Goal: Find contact information: Find contact information

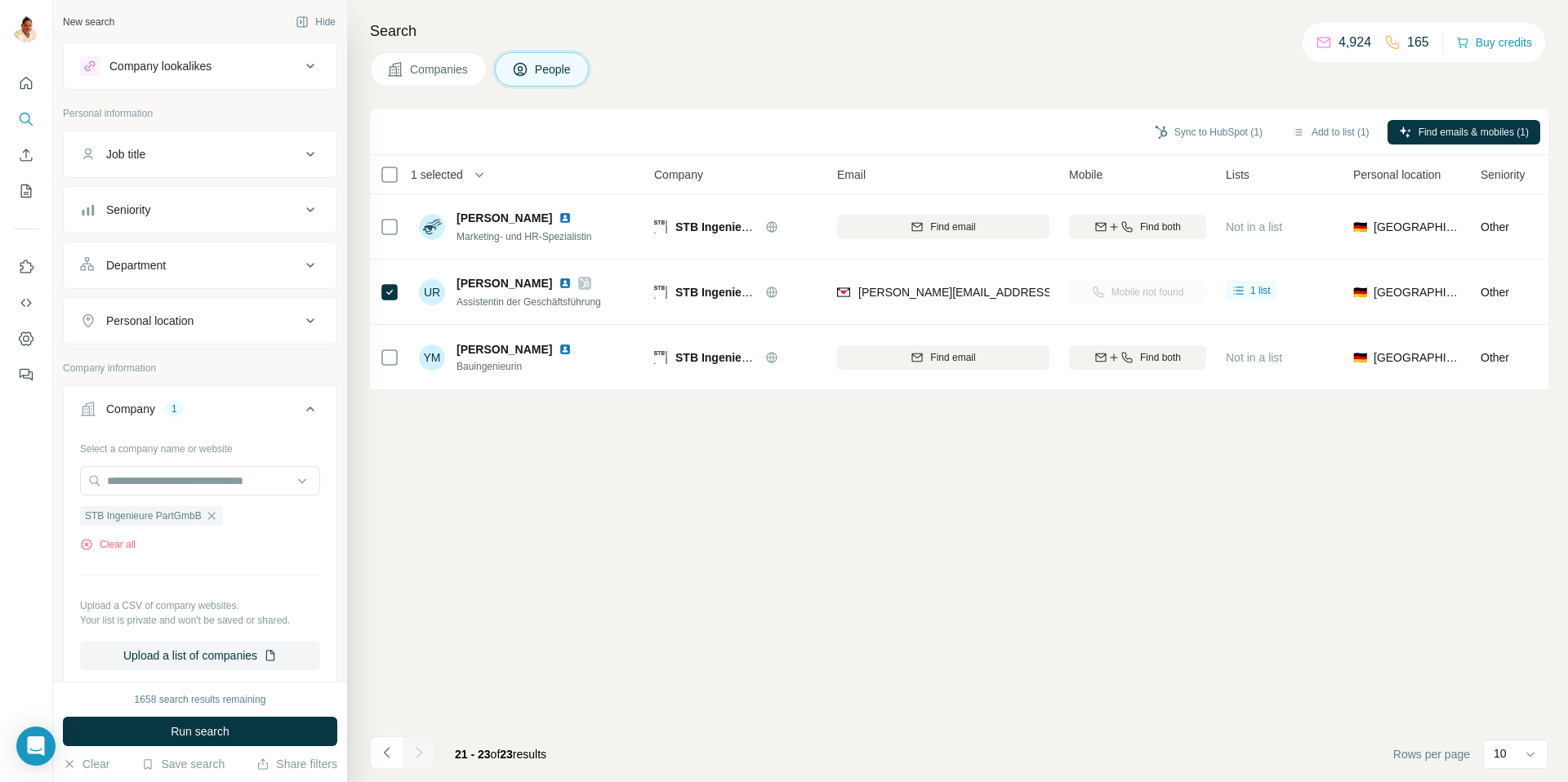
click at [218, 516] on icon "button" at bounding box center [212, 516] width 13 height 13
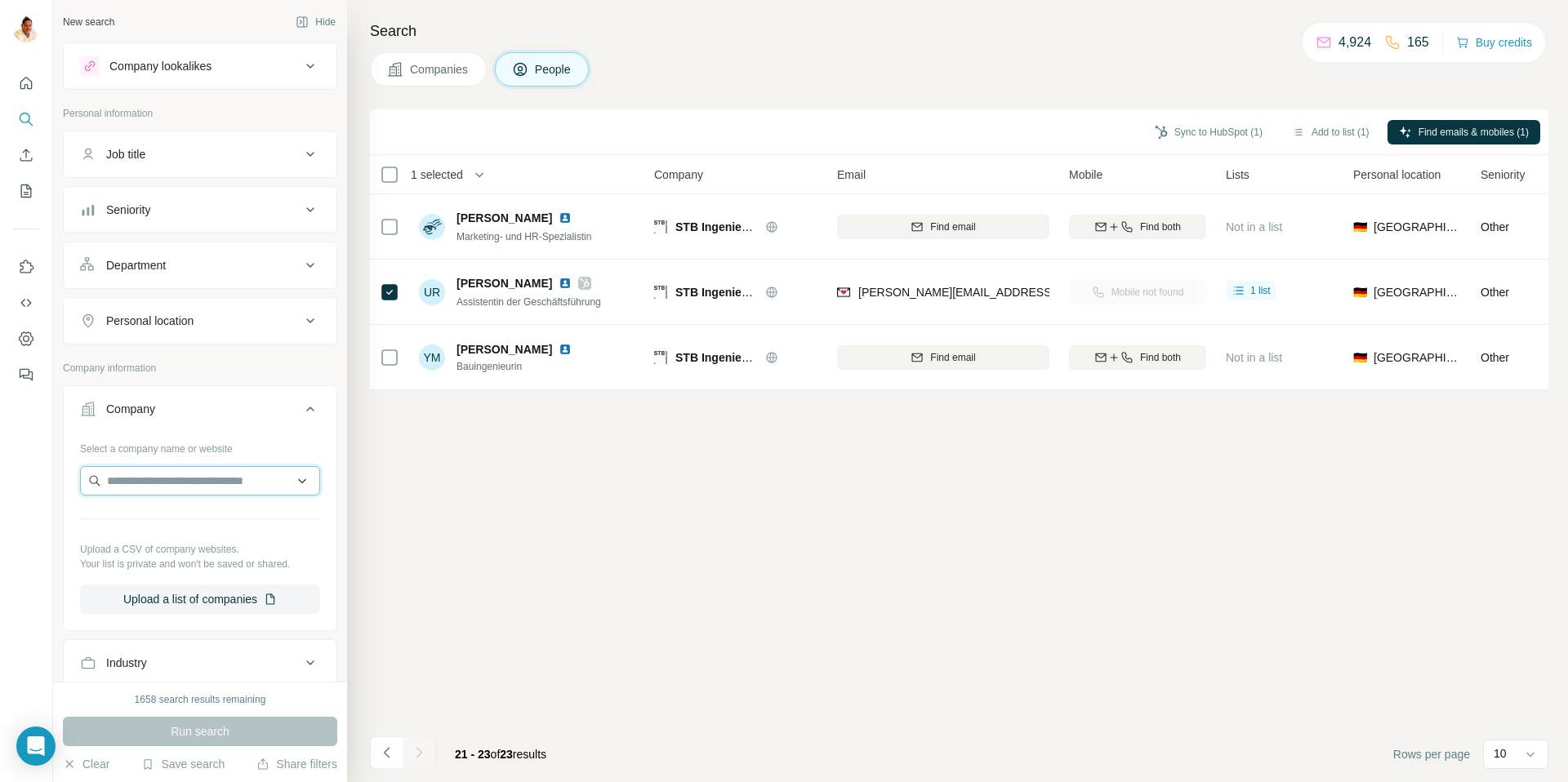
click at [204, 482] on input "text" at bounding box center [199, 481] width 240 height 30
type input "**********"
click at [190, 524] on p "[PERSON_NAME]" at bounding box center [206, 518] width 159 height 16
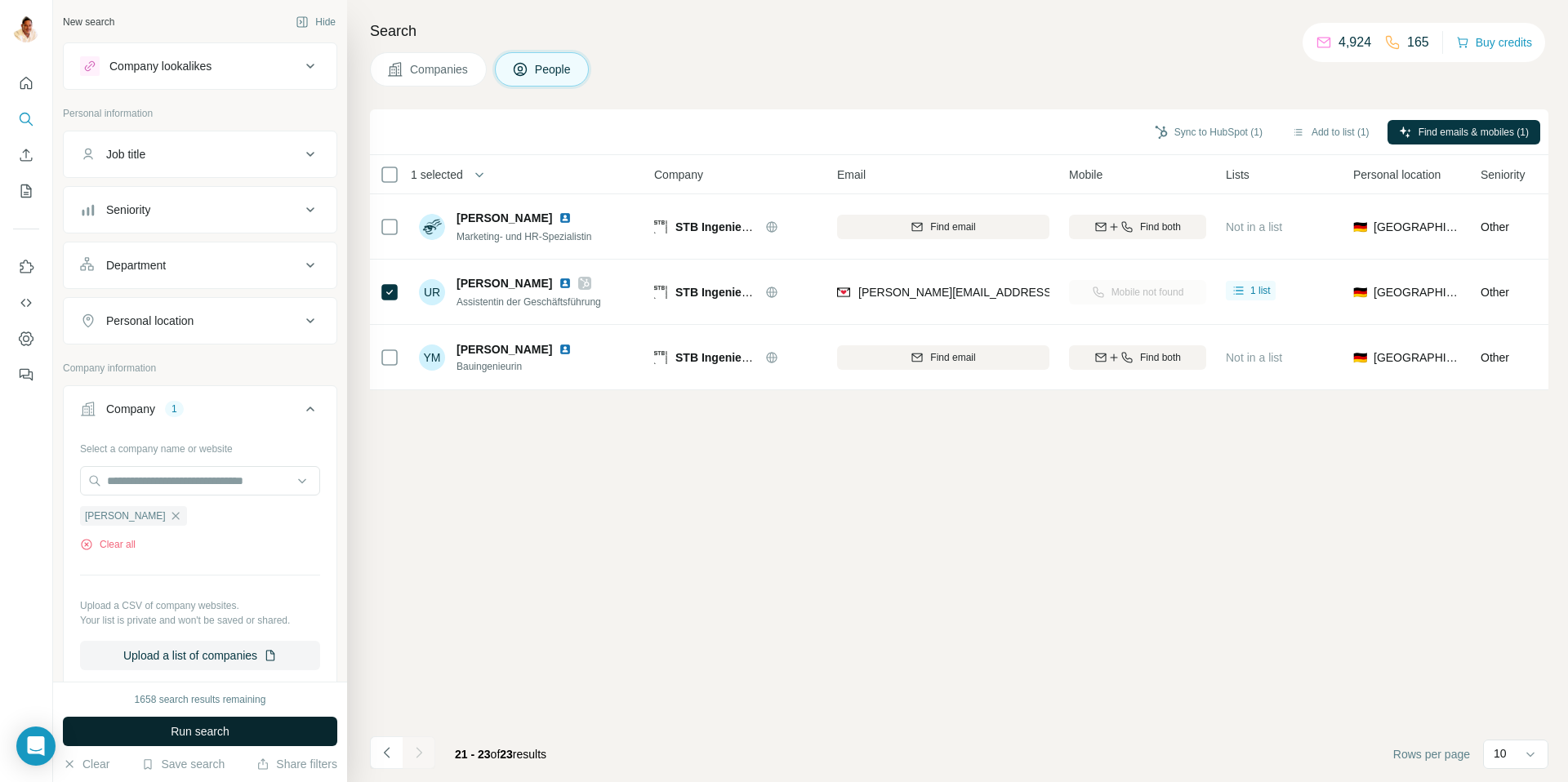
click at [189, 727] on span "Run search" at bounding box center [200, 731] width 59 height 16
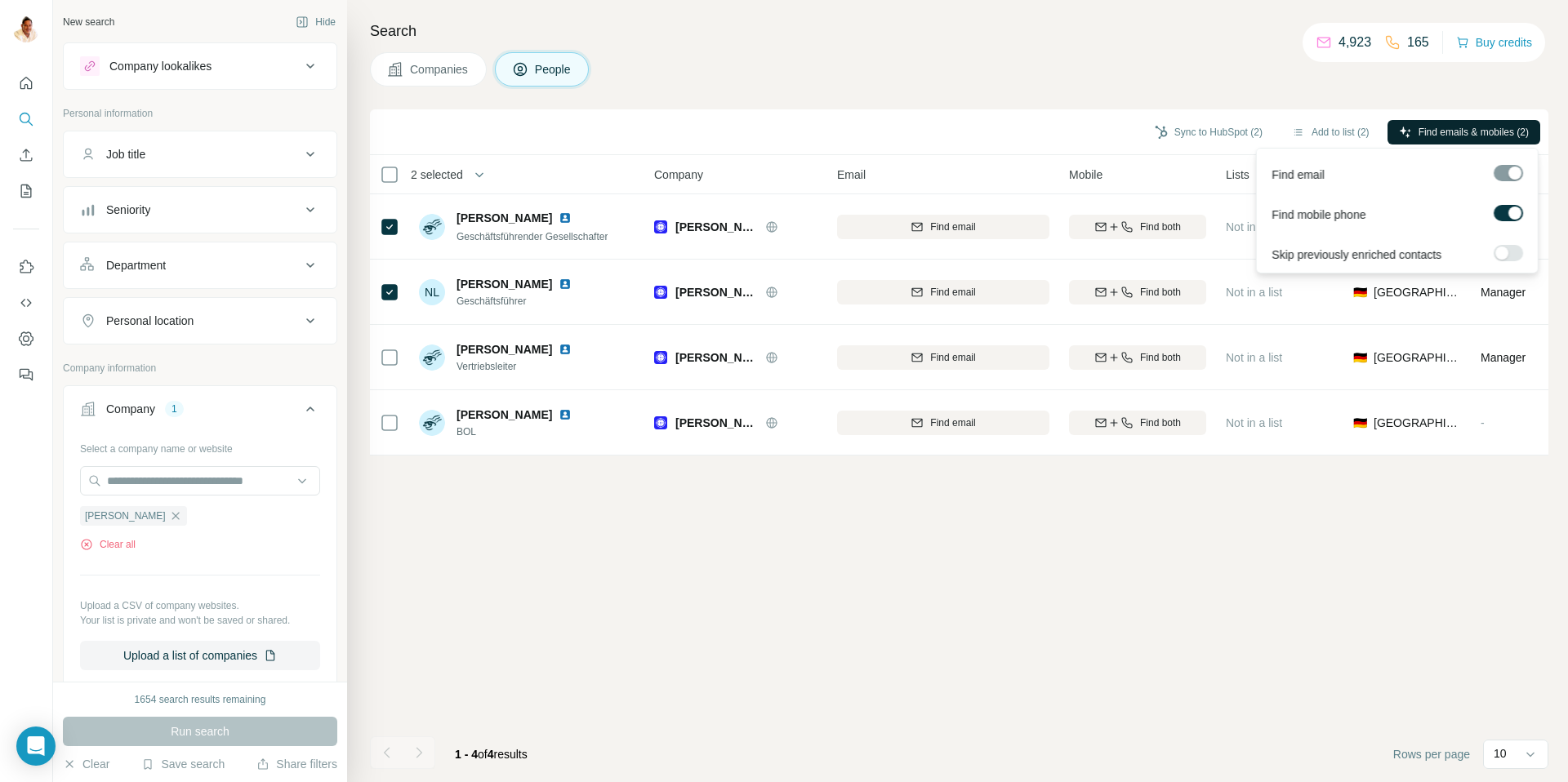
click at [1453, 125] on span "Find emails & mobiles (2)" at bounding box center [1474, 132] width 110 height 15
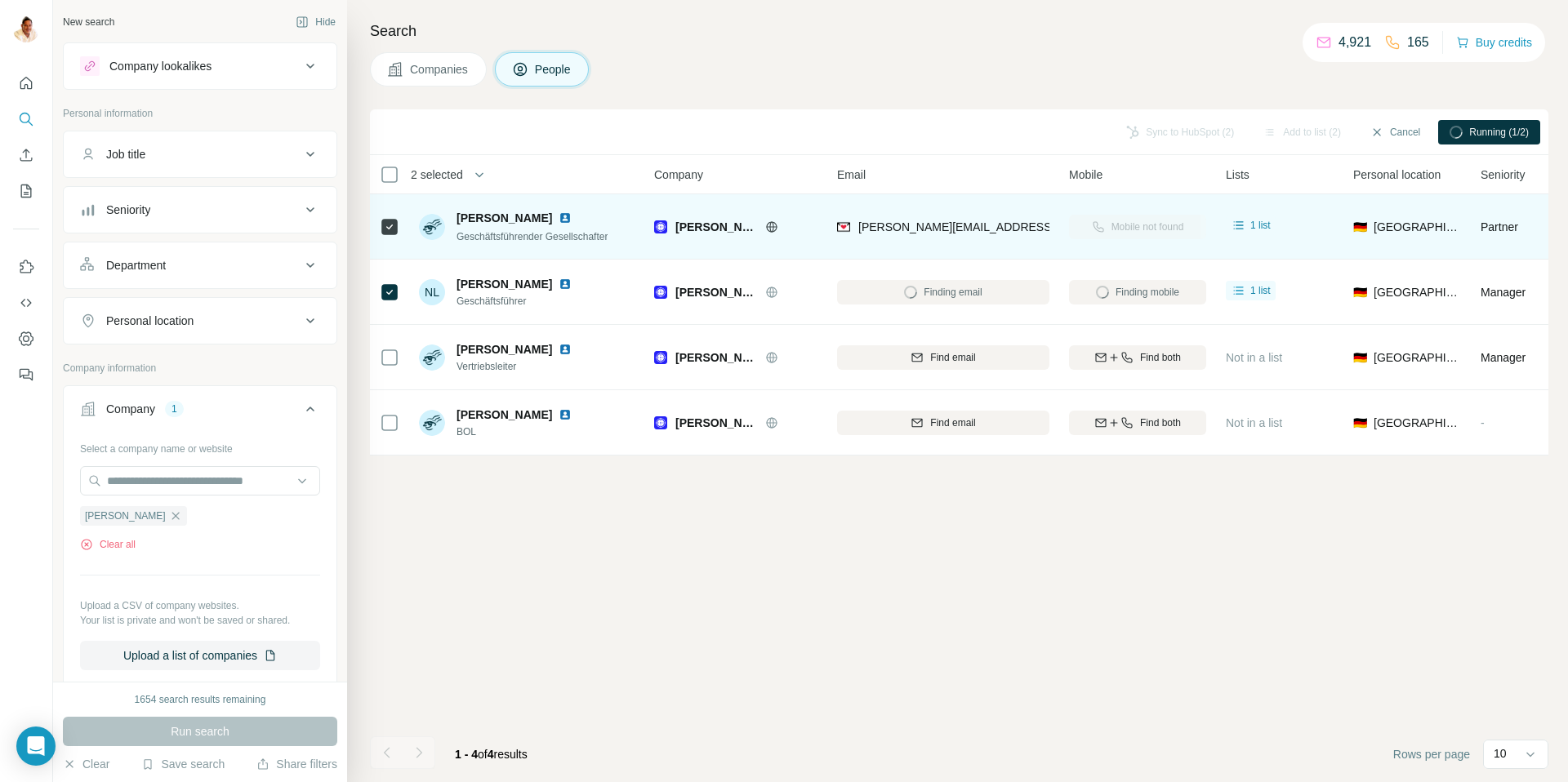
click at [911, 226] on span "[PERSON_NAME][EMAIL_ADDRESS][PERSON_NAME][PERSON_NAME][DOMAIN_NAME]" at bounding box center [1097, 227] width 476 height 13
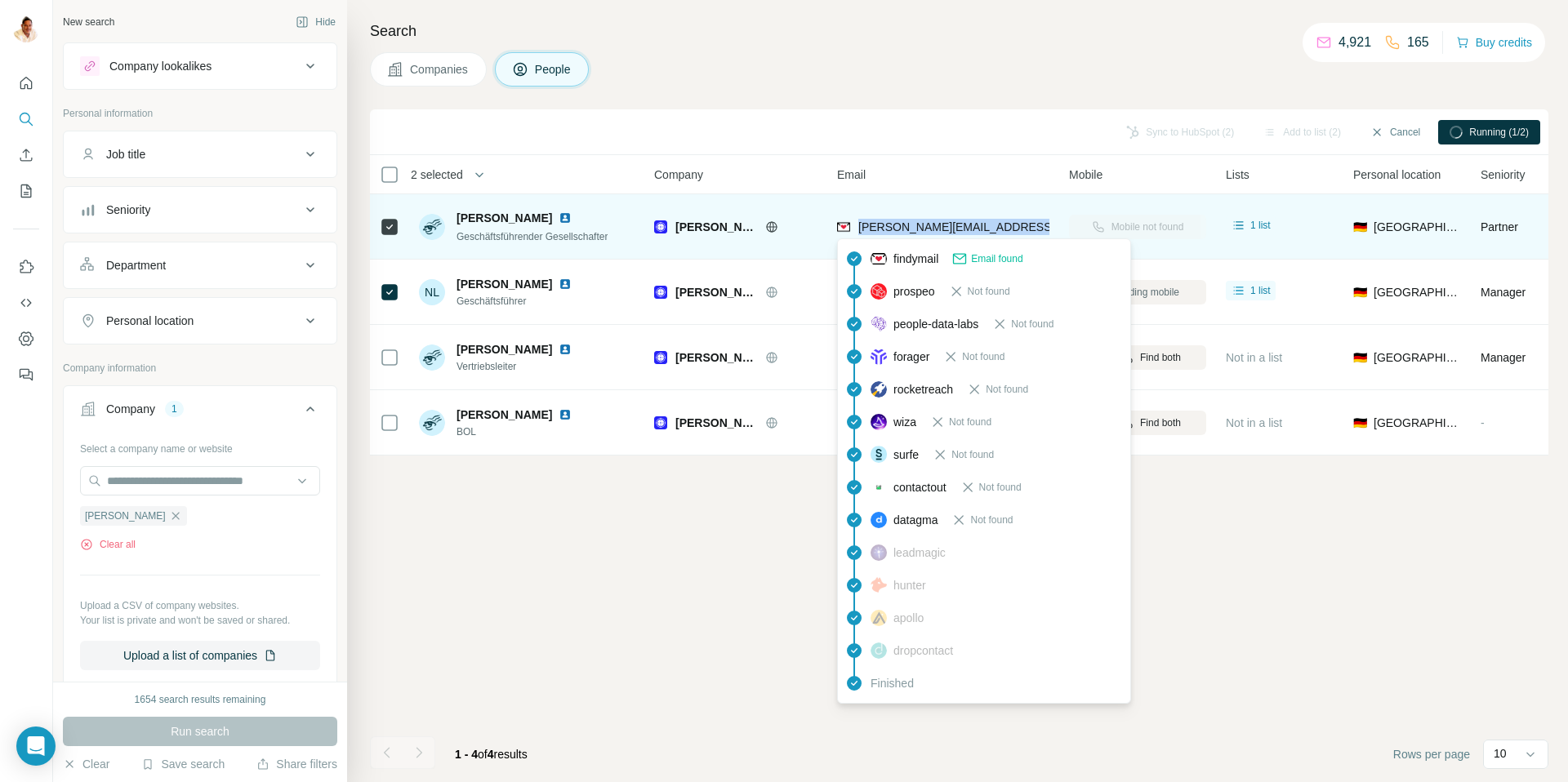
click at [911, 226] on span "[PERSON_NAME][EMAIL_ADDRESS][PERSON_NAME][PERSON_NAME][DOMAIN_NAME]" at bounding box center [1097, 227] width 476 height 13
copy tr "[PERSON_NAME][EMAIL_ADDRESS][PERSON_NAME][PERSON_NAME][DOMAIN_NAME]"
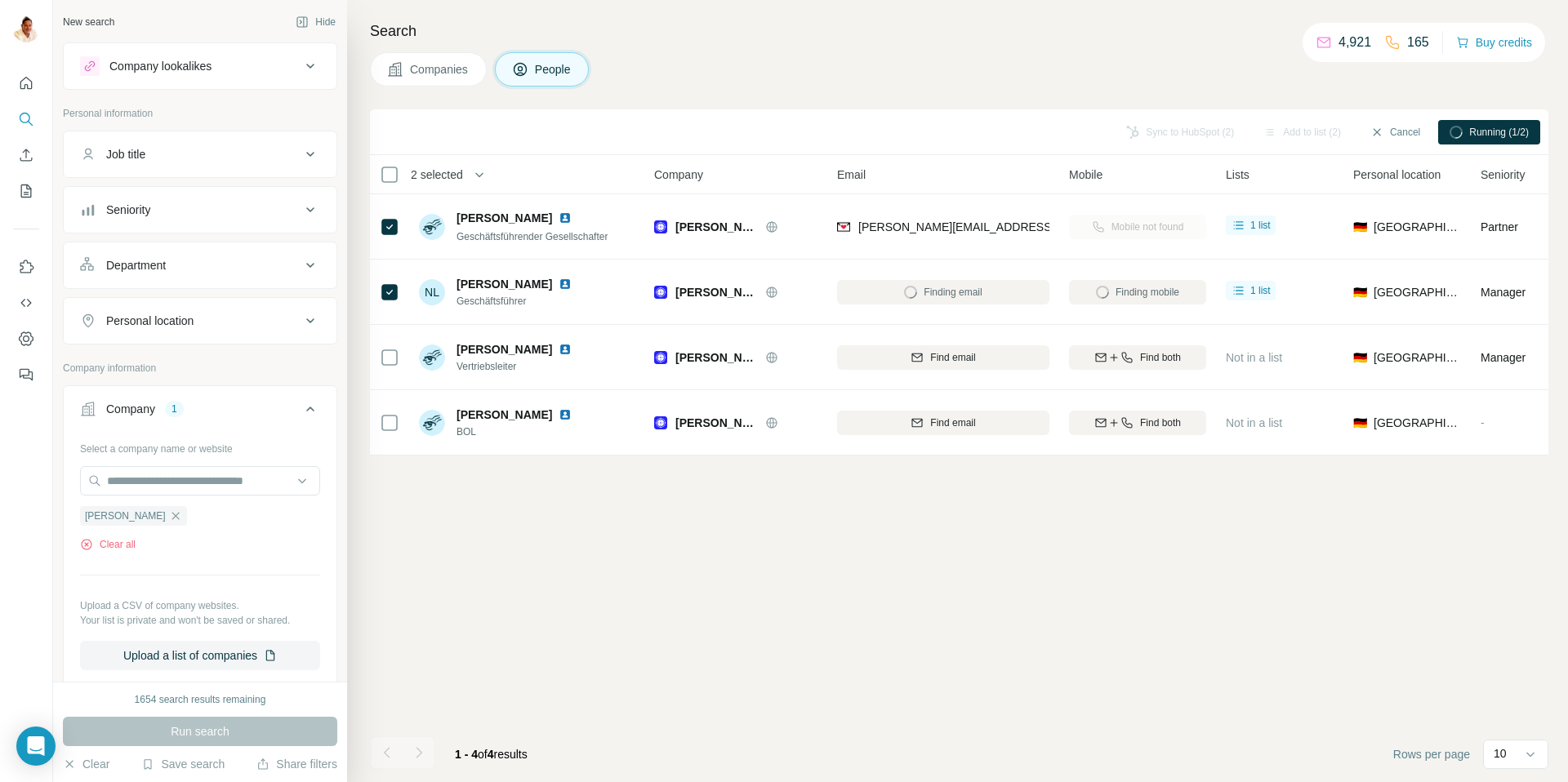
click at [718, 458] on div "Sync to HubSpot (2) Add to list (2) Cancel Running (1/2) 2 selected People Comp…" at bounding box center [959, 446] width 1178 height 673
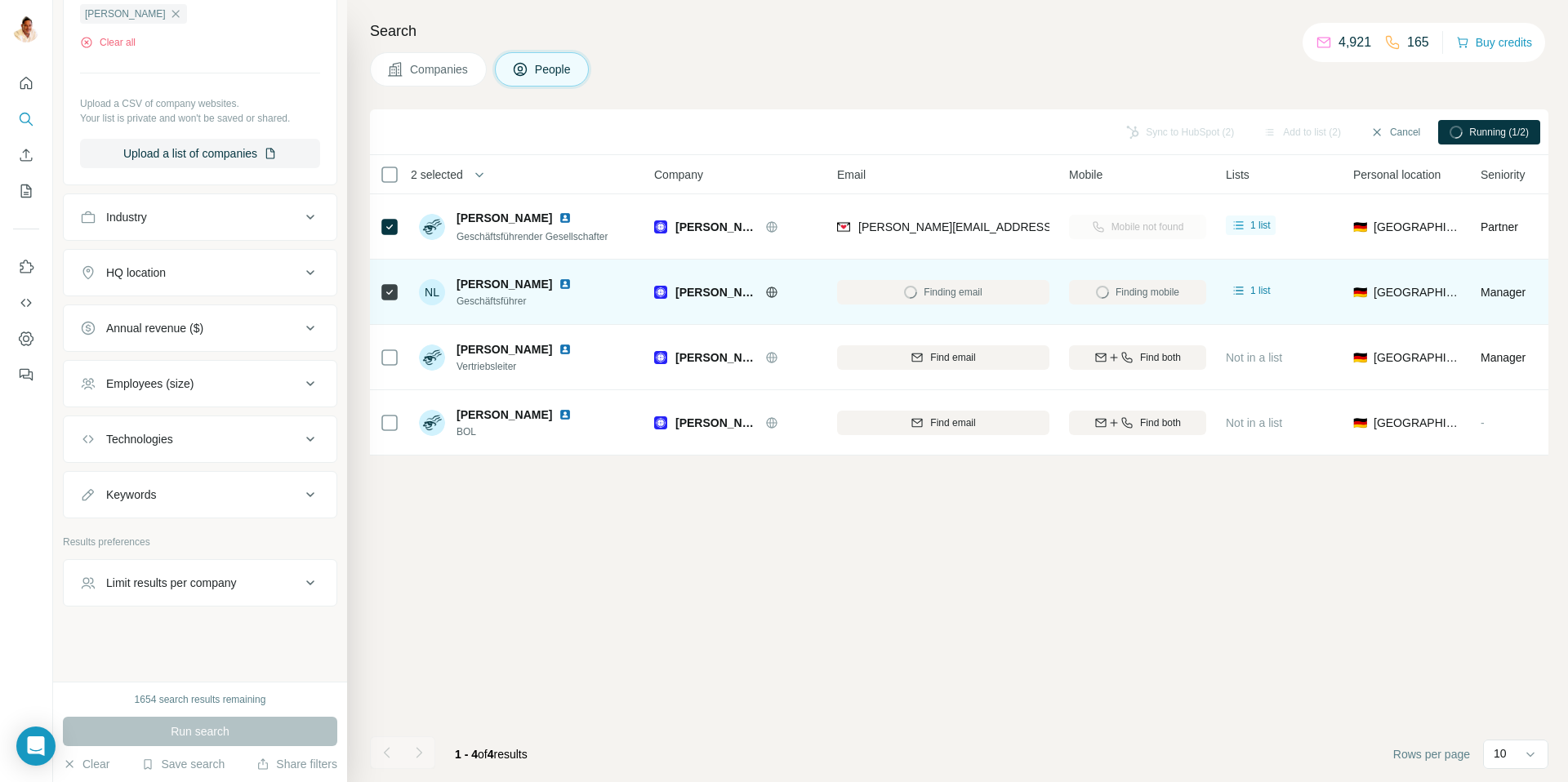
click at [886, 290] on div "Finding email" at bounding box center [943, 291] width 213 height 45
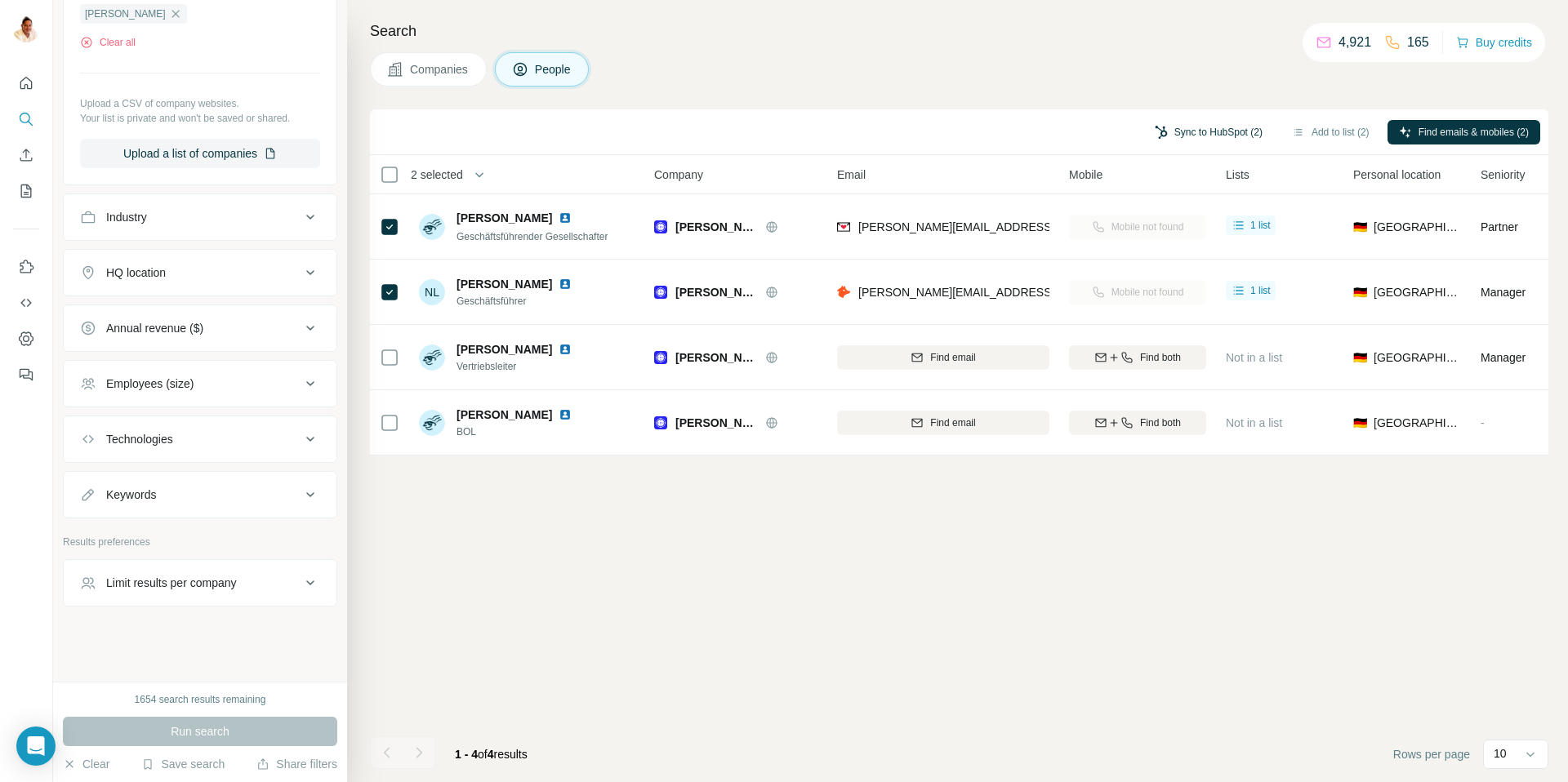
click at [1162, 130] on button "Sync to HubSpot (2)" at bounding box center [1208, 132] width 131 height 25
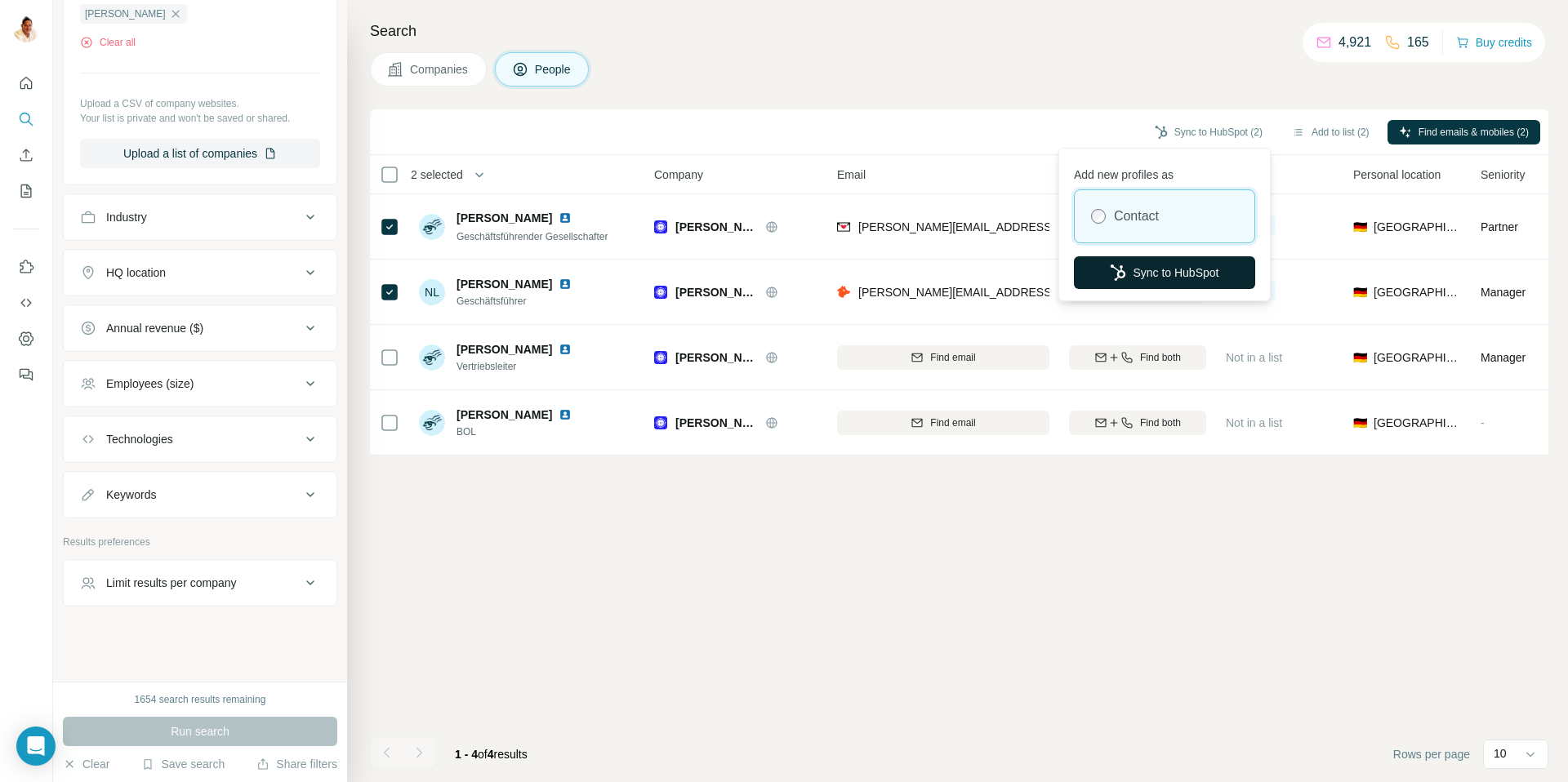
click at [1155, 267] on button "Sync to HubSpot" at bounding box center [1164, 272] width 181 height 33
